Goal: Manage account settings

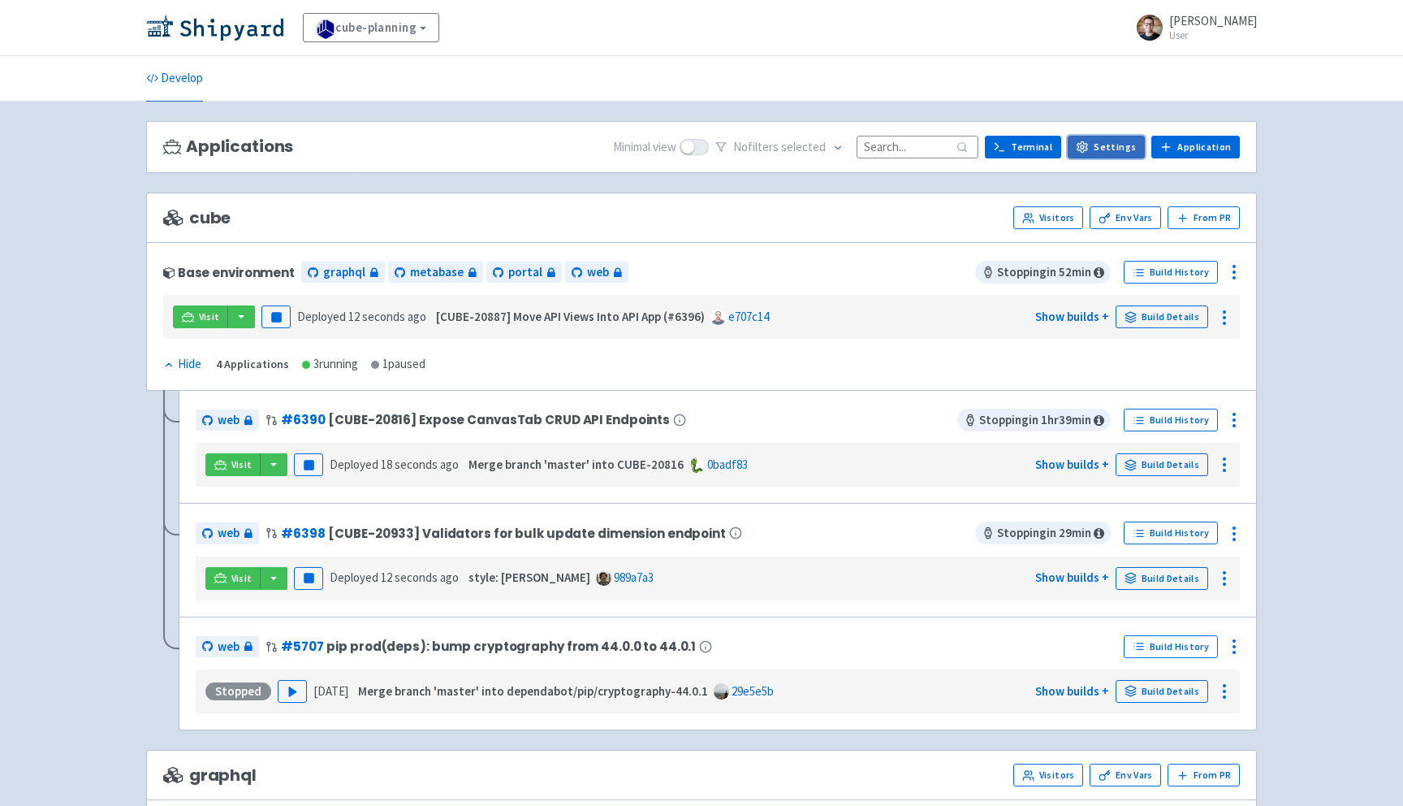
click at [1125, 151] on link "Settings" at bounding box center [1106, 147] width 77 height 23
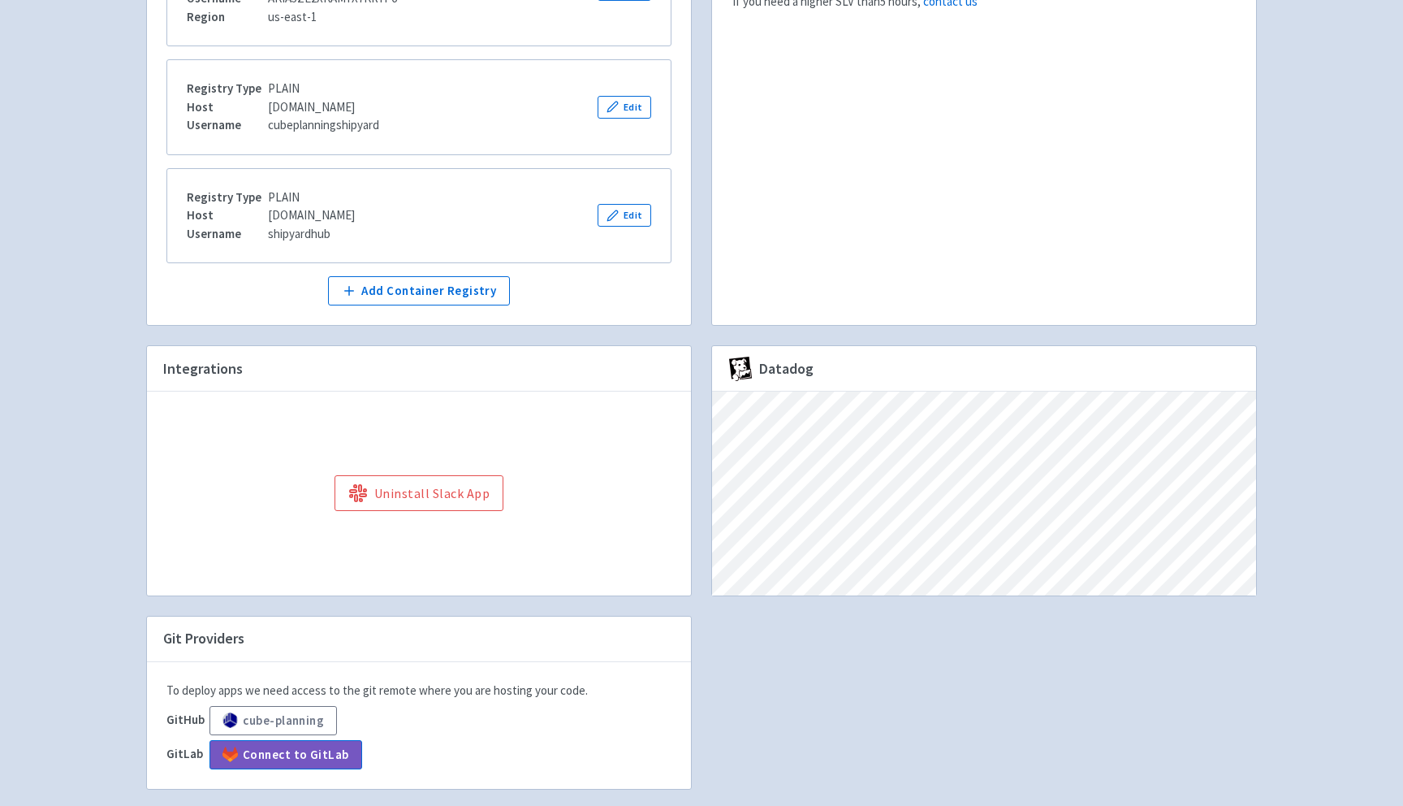
scroll to position [463, 0]
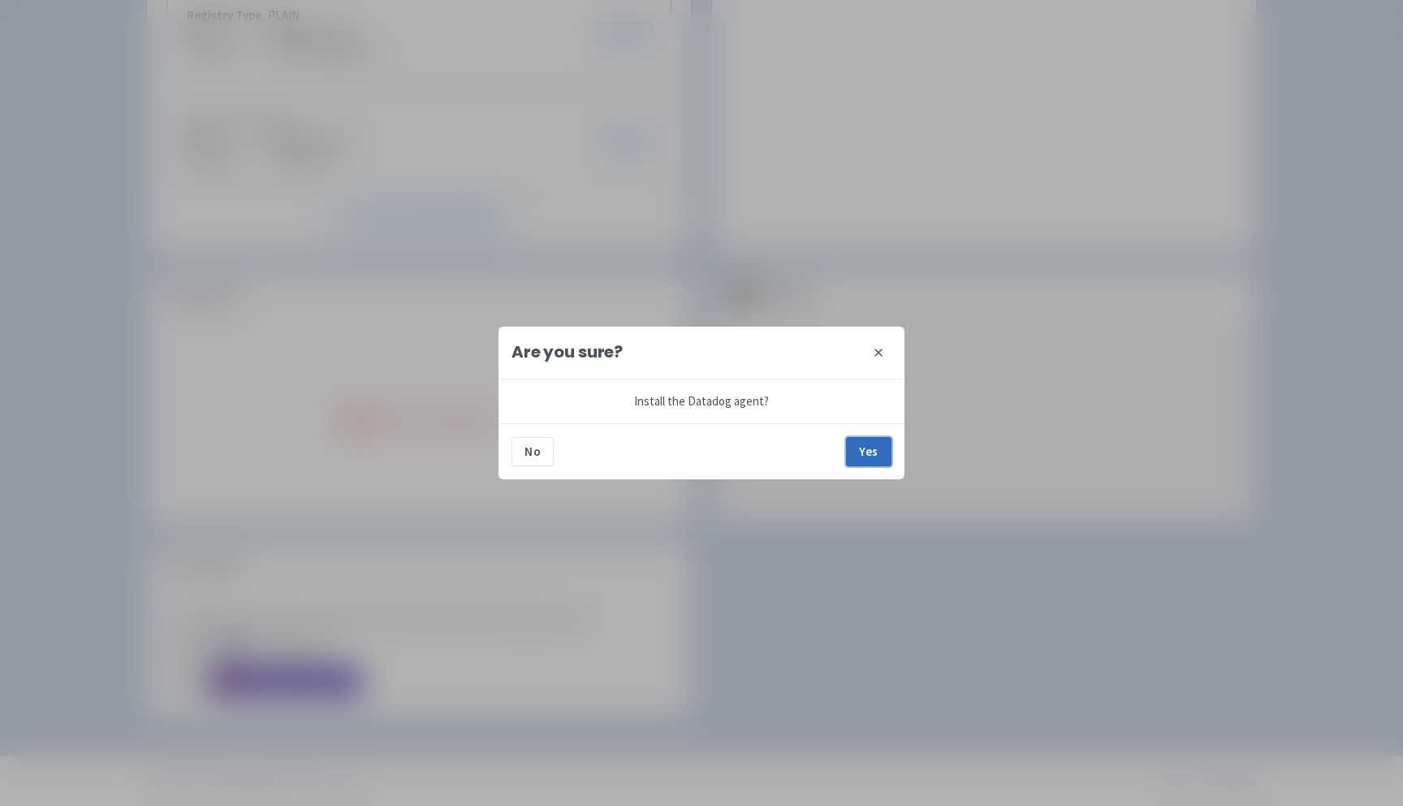
click at [860, 456] on button "Yes" at bounding box center [868, 451] width 45 height 29
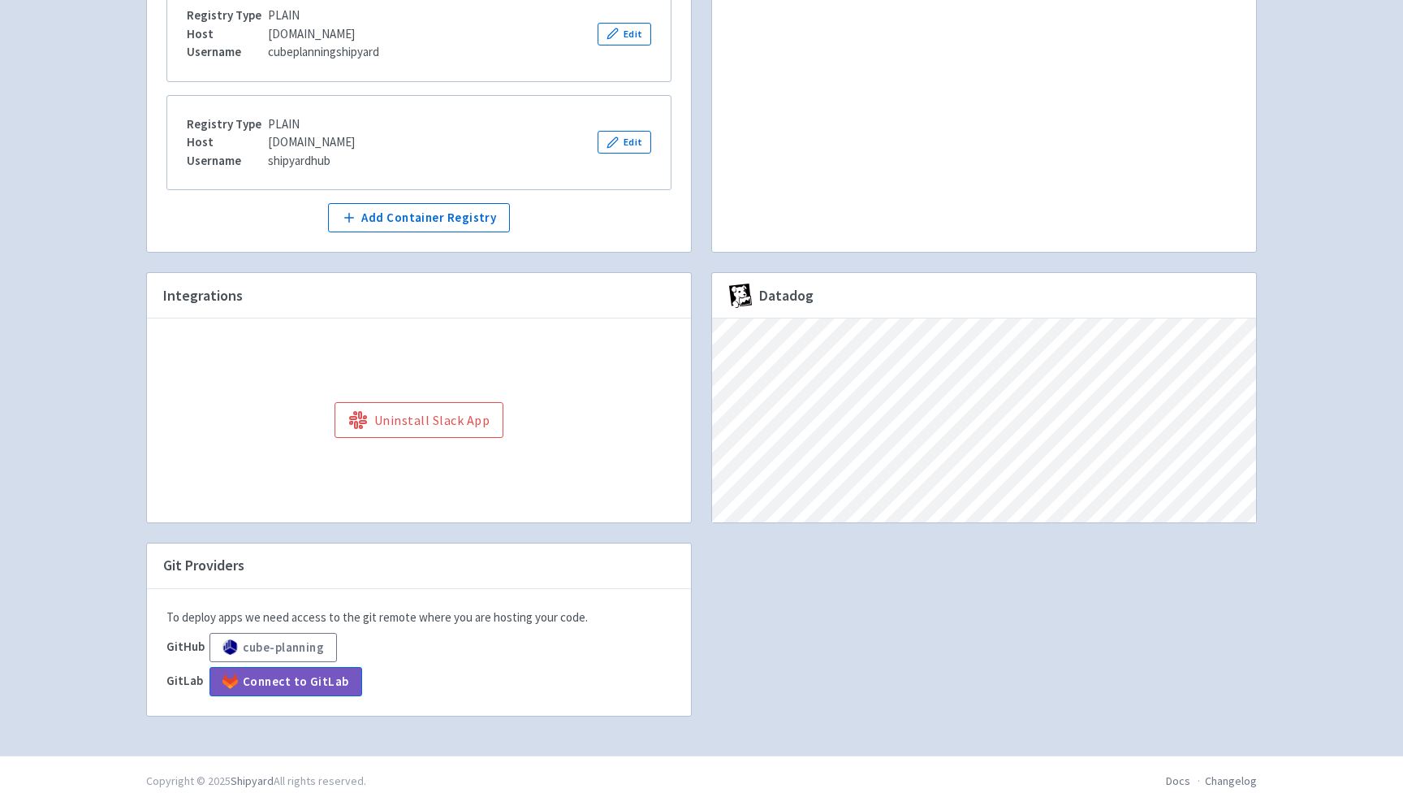
click at [1040, 564] on div "Private Docker Registries Make containers from your private Docker available re…" at bounding box center [701, 249] width 1131 height 973
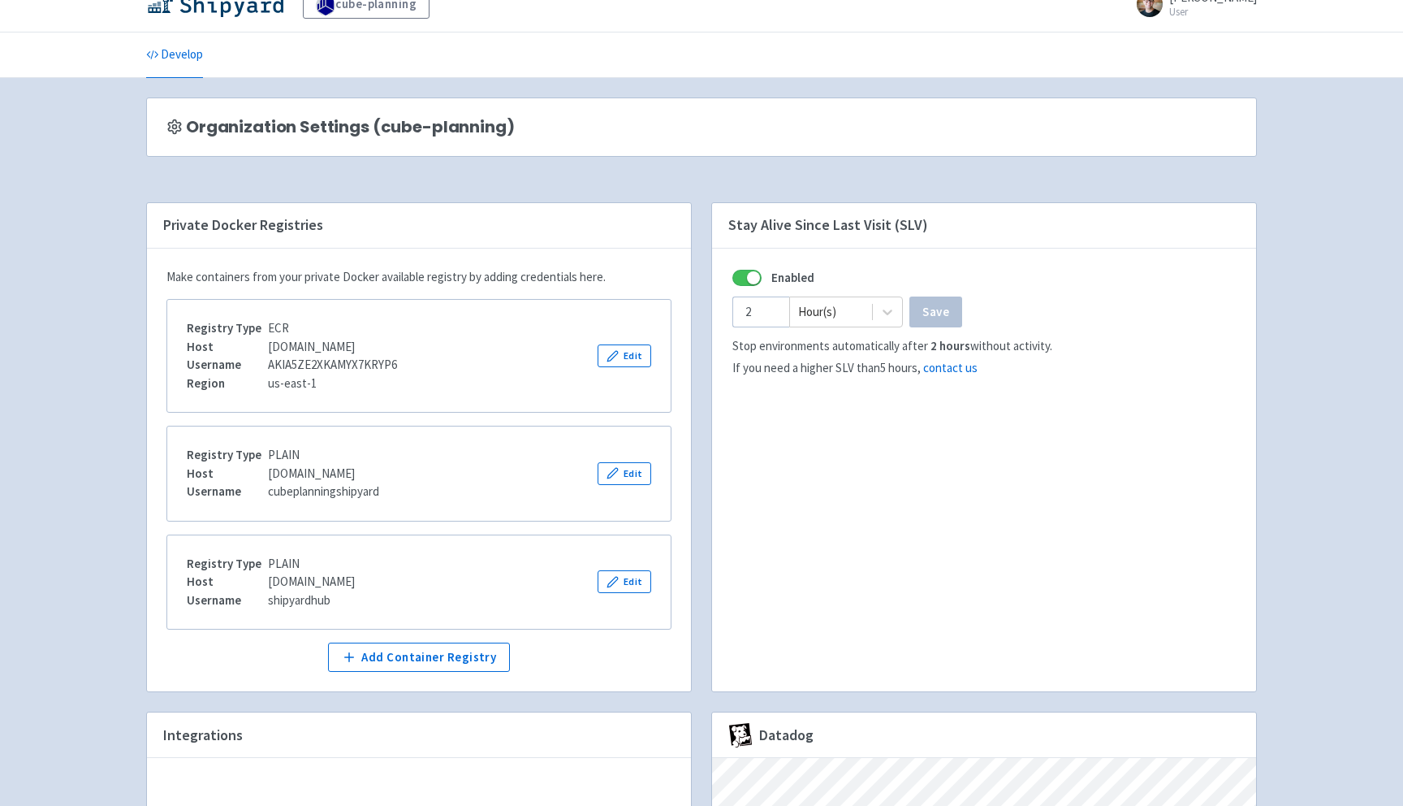
scroll to position [0, 0]
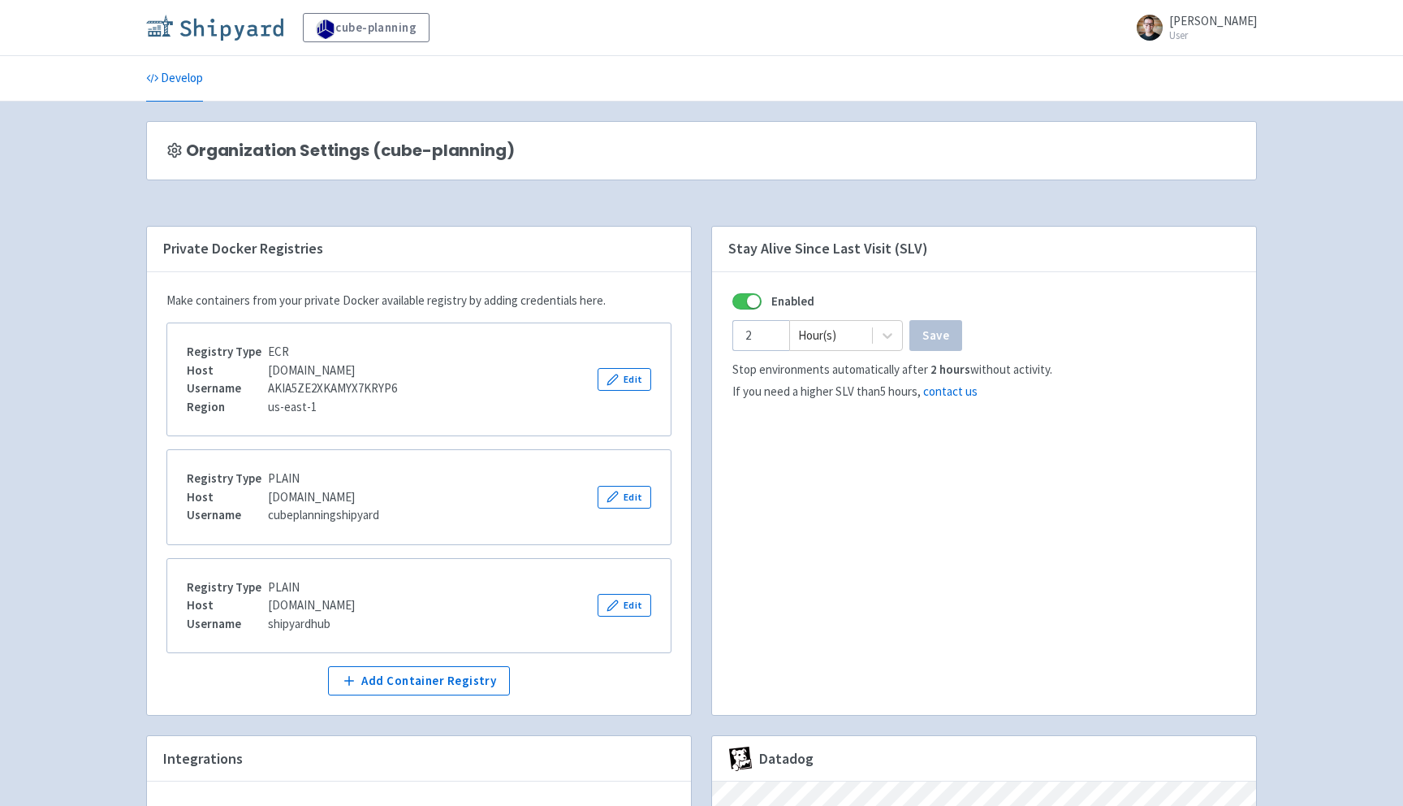
click at [192, 22] on img at bounding box center [214, 28] width 137 height 26
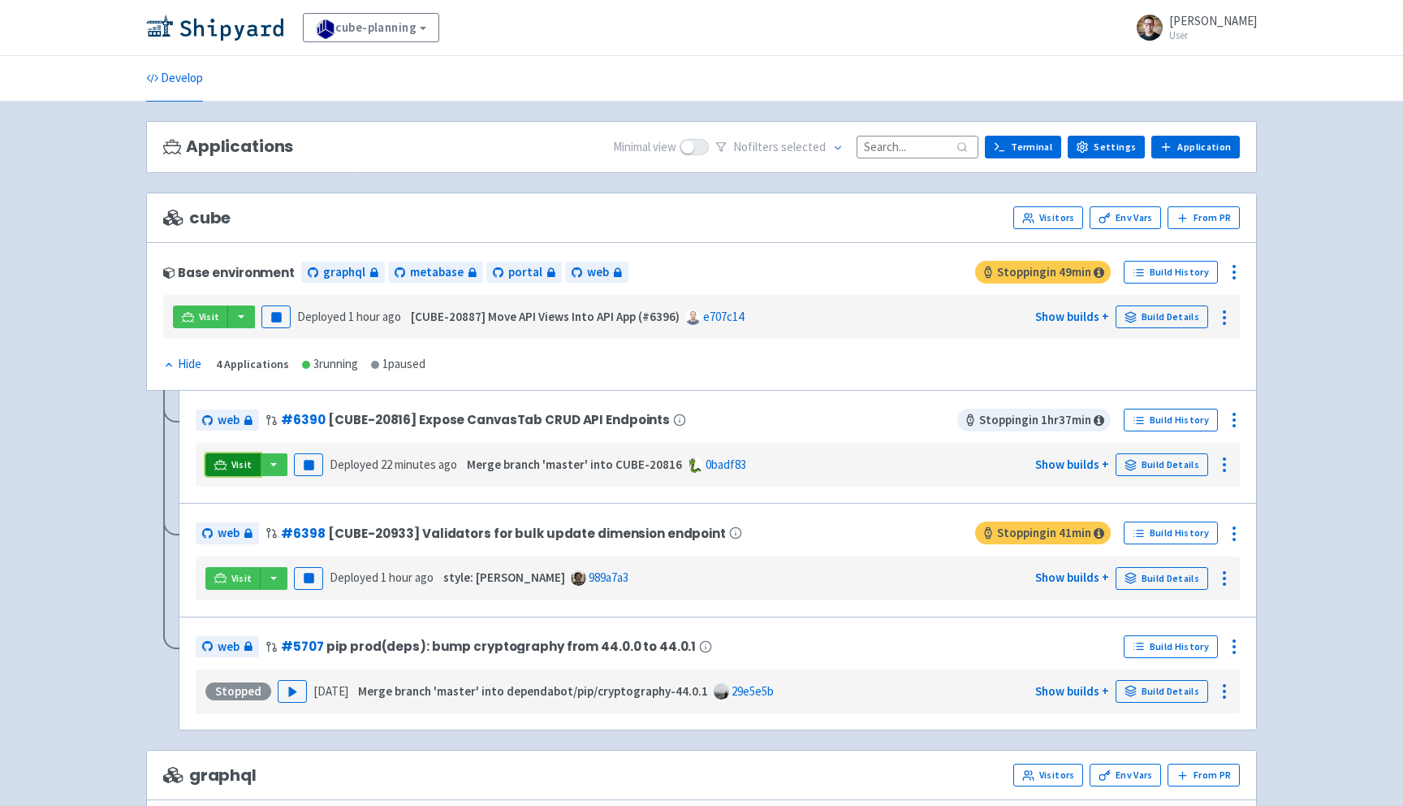
click at [238, 468] on span "Visit" at bounding box center [241, 464] width 21 height 13
click at [238, 582] on span "Visit" at bounding box center [241, 578] width 21 height 13
